Goal: Navigation & Orientation: Find specific page/section

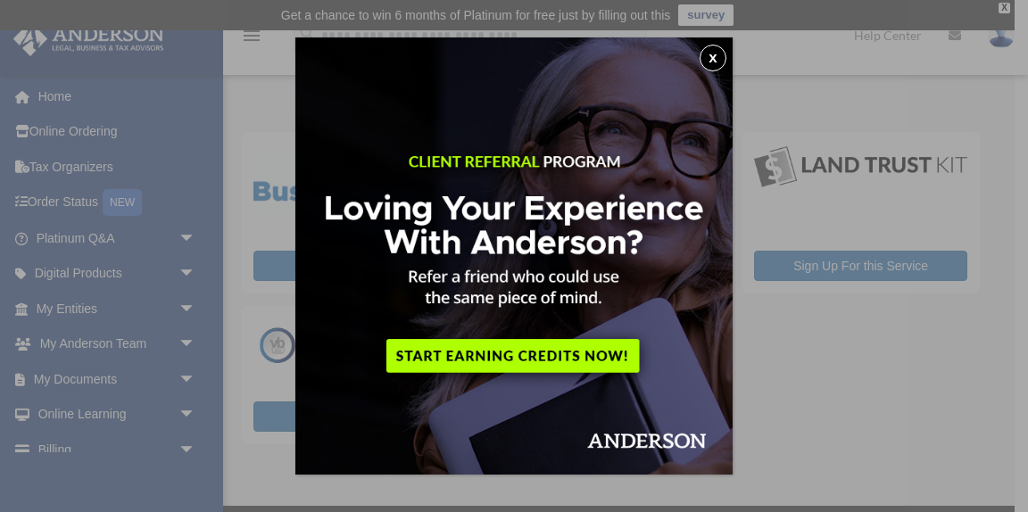
click at [713, 58] on button "x" at bounding box center [712, 58] width 27 height 27
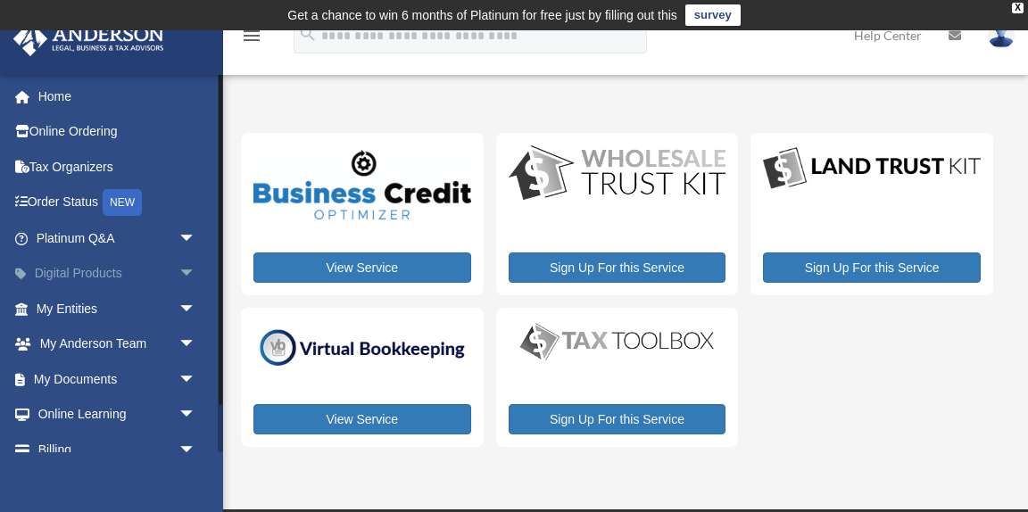
click at [186, 273] on span "arrow_drop_down" at bounding box center [196, 274] width 36 height 37
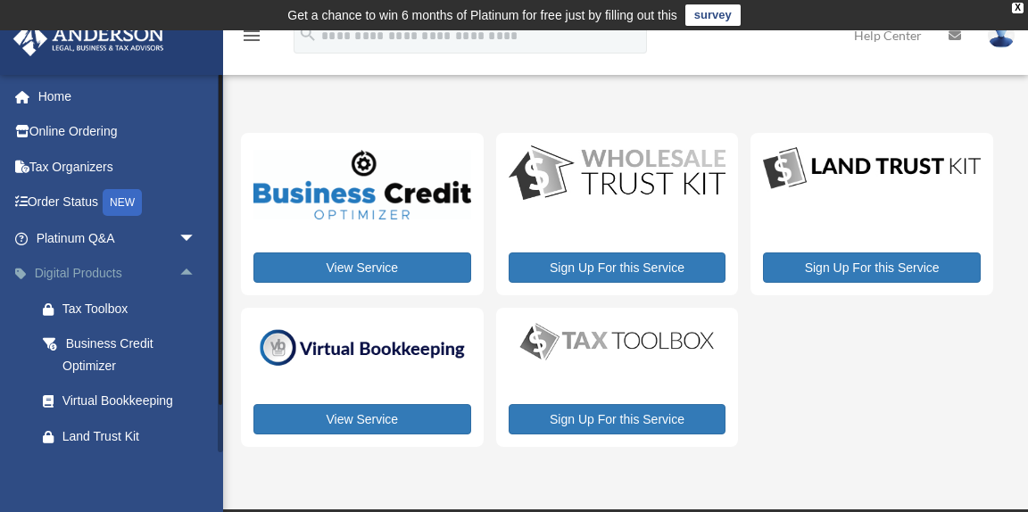
click at [190, 274] on span "arrow_drop_up" at bounding box center [196, 274] width 36 height 37
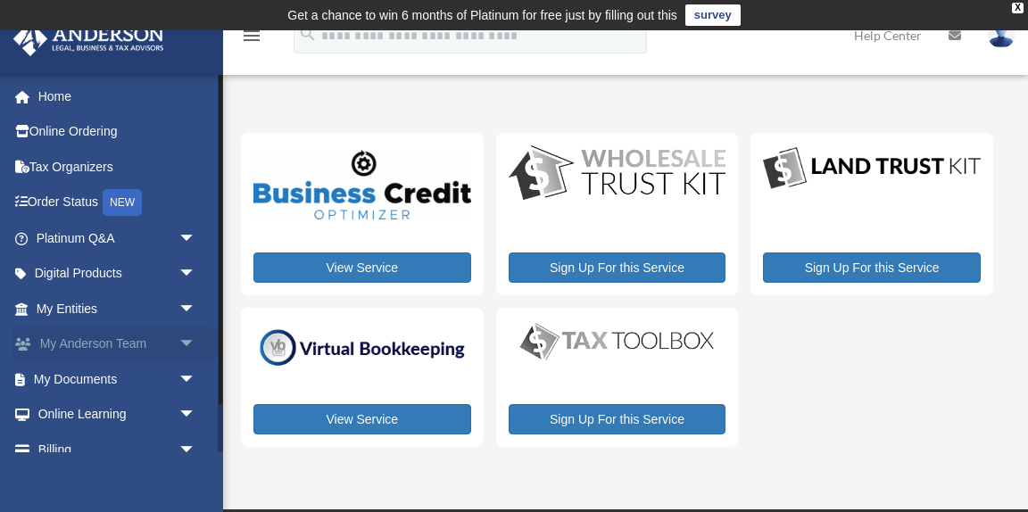
click at [188, 343] on span "arrow_drop_down" at bounding box center [196, 344] width 36 height 37
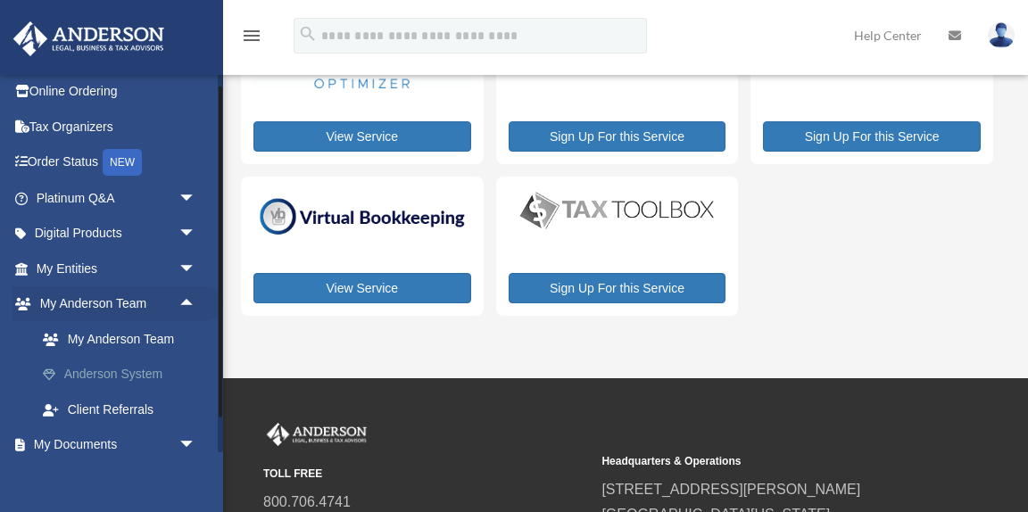
scroll to position [57, 0]
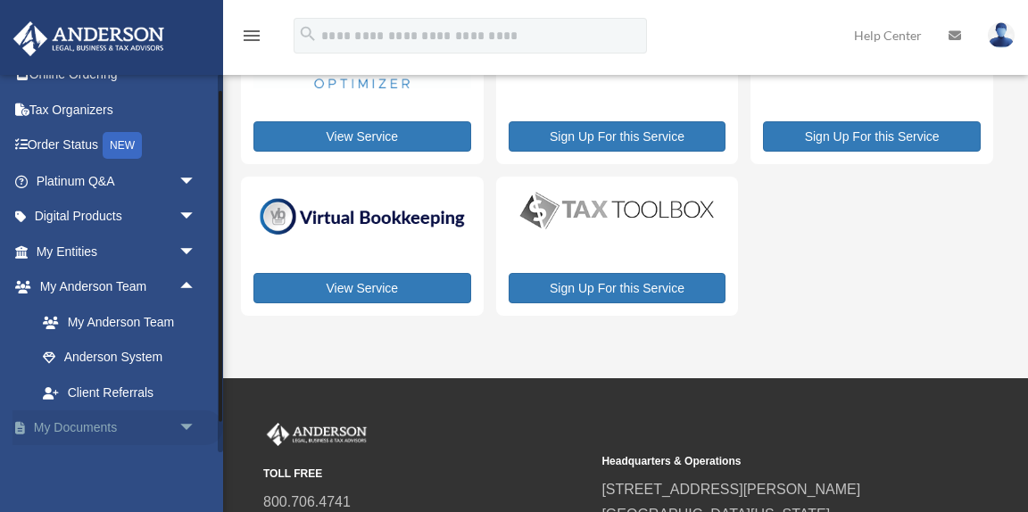
click at [182, 425] on span "arrow_drop_down" at bounding box center [196, 428] width 36 height 37
click at [188, 427] on span "arrow_drop_up" at bounding box center [196, 428] width 36 height 37
click at [186, 178] on span "arrow_drop_down" at bounding box center [196, 181] width 36 height 37
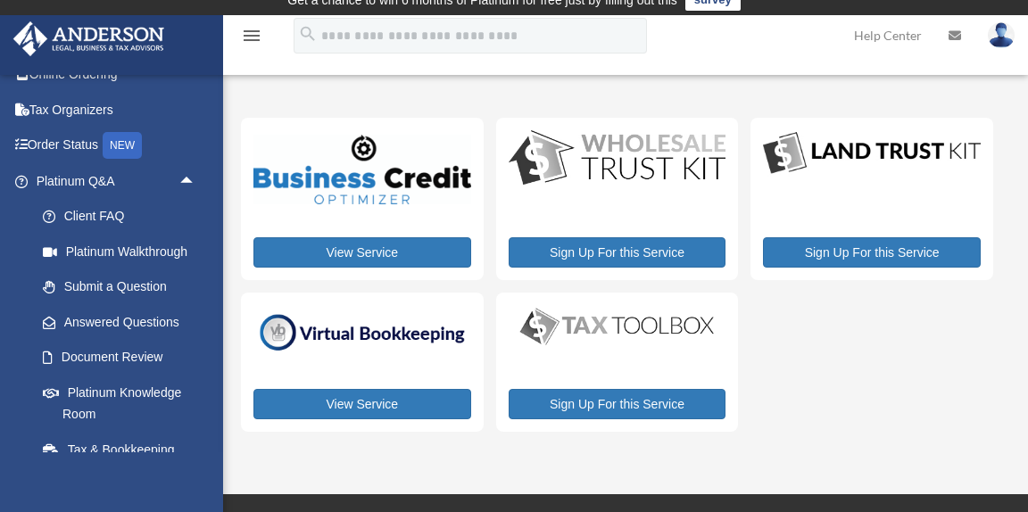
scroll to position [0, 0]
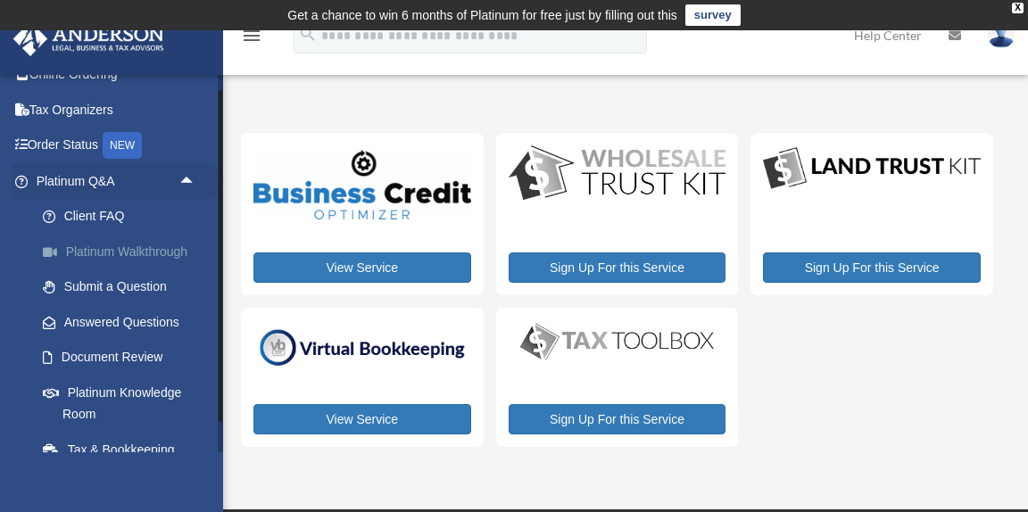
click at [140, 245] on link "Platinum Walkthrough" at bounding box center [124, 252] width 198 height 36
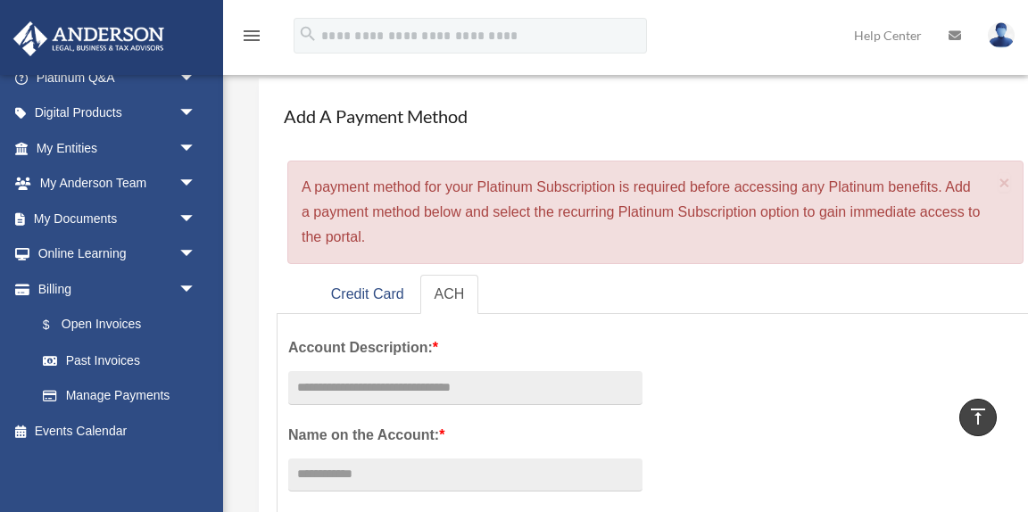
scroll to position [34, 0]
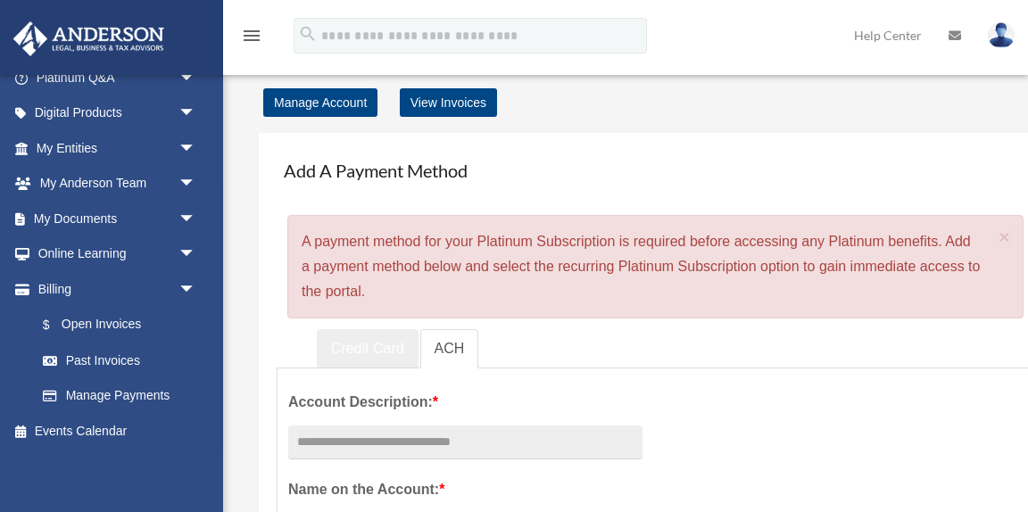
click at [351, 351] on link "Credit Card" at bounding box center [368, 349] width 102 height 40
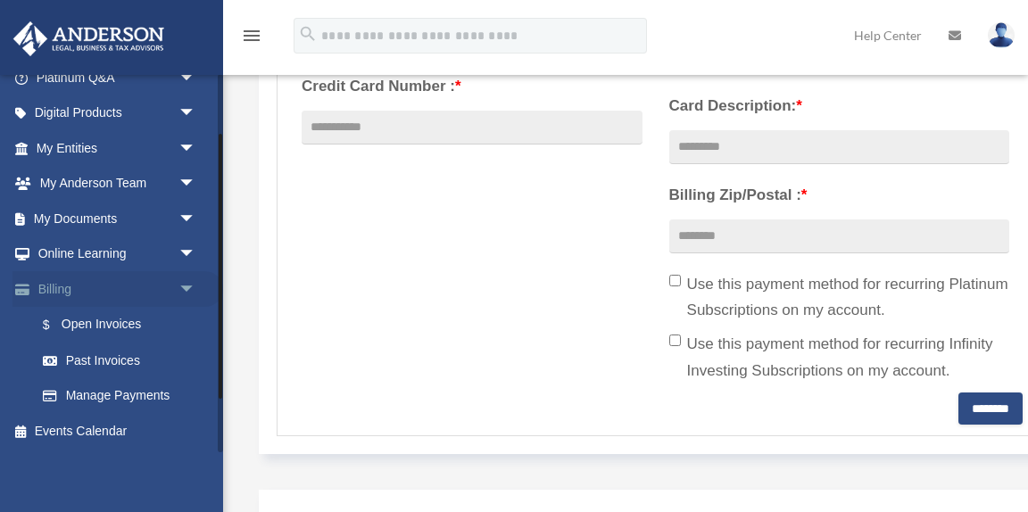
scroll to position [0, 0]
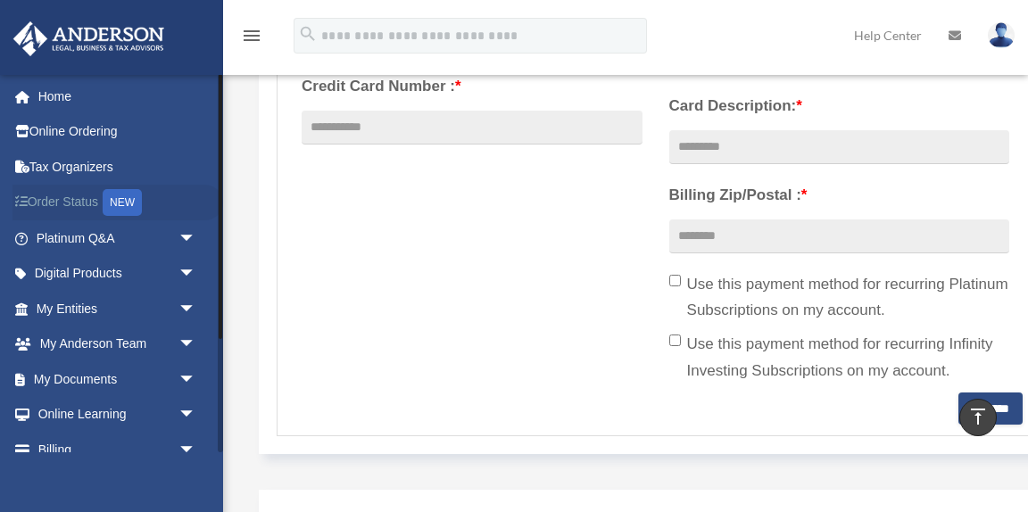
click at [76, 203] on link "Order Status NEW" at bounding box center [117, 203] width 211 height 37
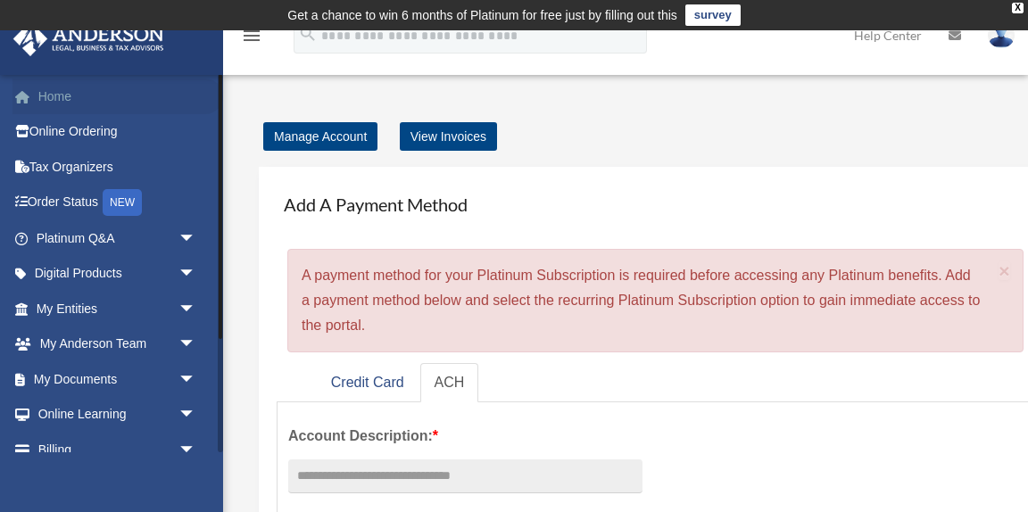
click at [51, 99] on link "Home" at bounding box center [117, 96] width 211 height 36
click at [1015, 10] on div "X" at bounding box center [1018, 8] width 12 height 11
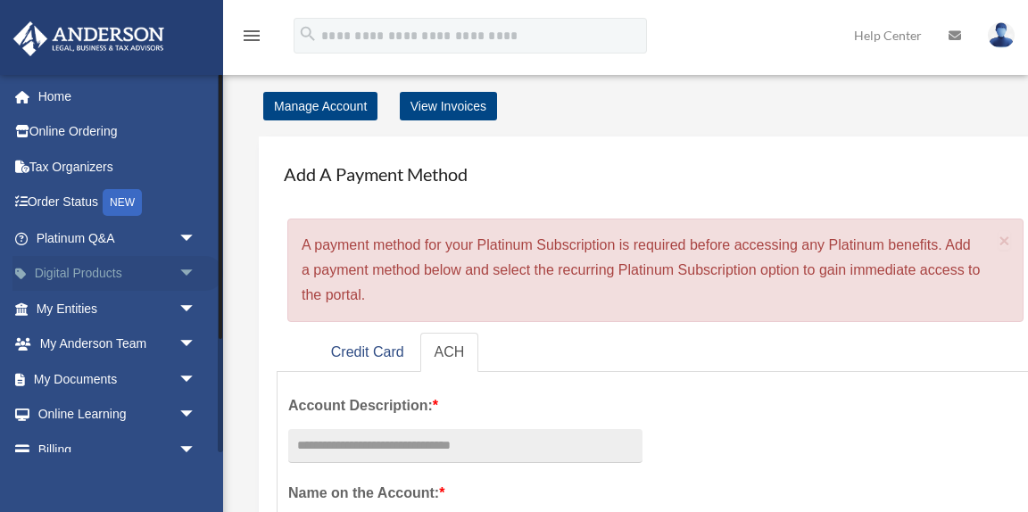
click at [131, 274] on link "Digital Products arrow_drop_down" at bounding box center [117, 274] width 211 height 36
click at [186, 271] on span "arrow_drop_down" at bounding box center [196, 274] width 36 height 37
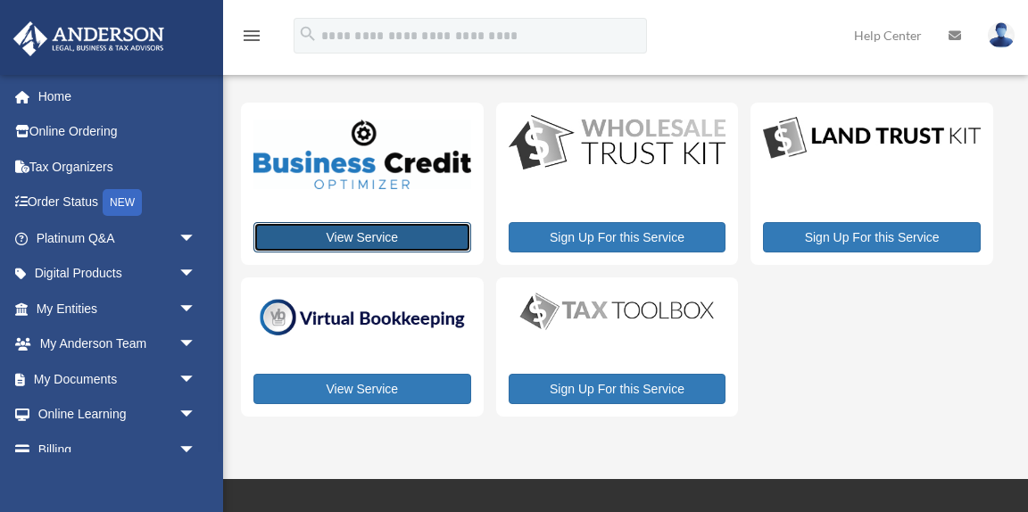
click at [367, 239] on link "View Service" at bounding box center [362, 237] width 218 height 30
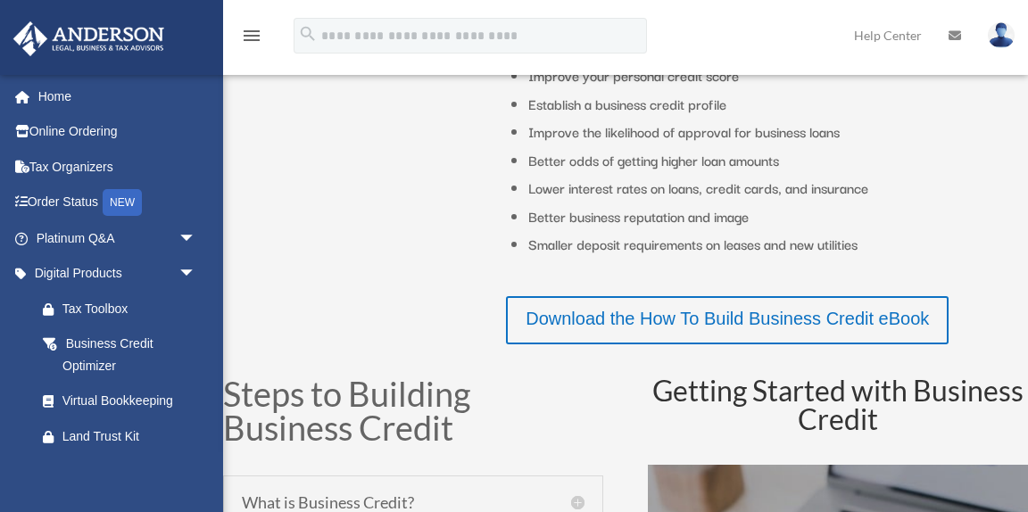
scroll to position [502, 0]
